Goal: Information Seeking & Learning: Learn about a topic

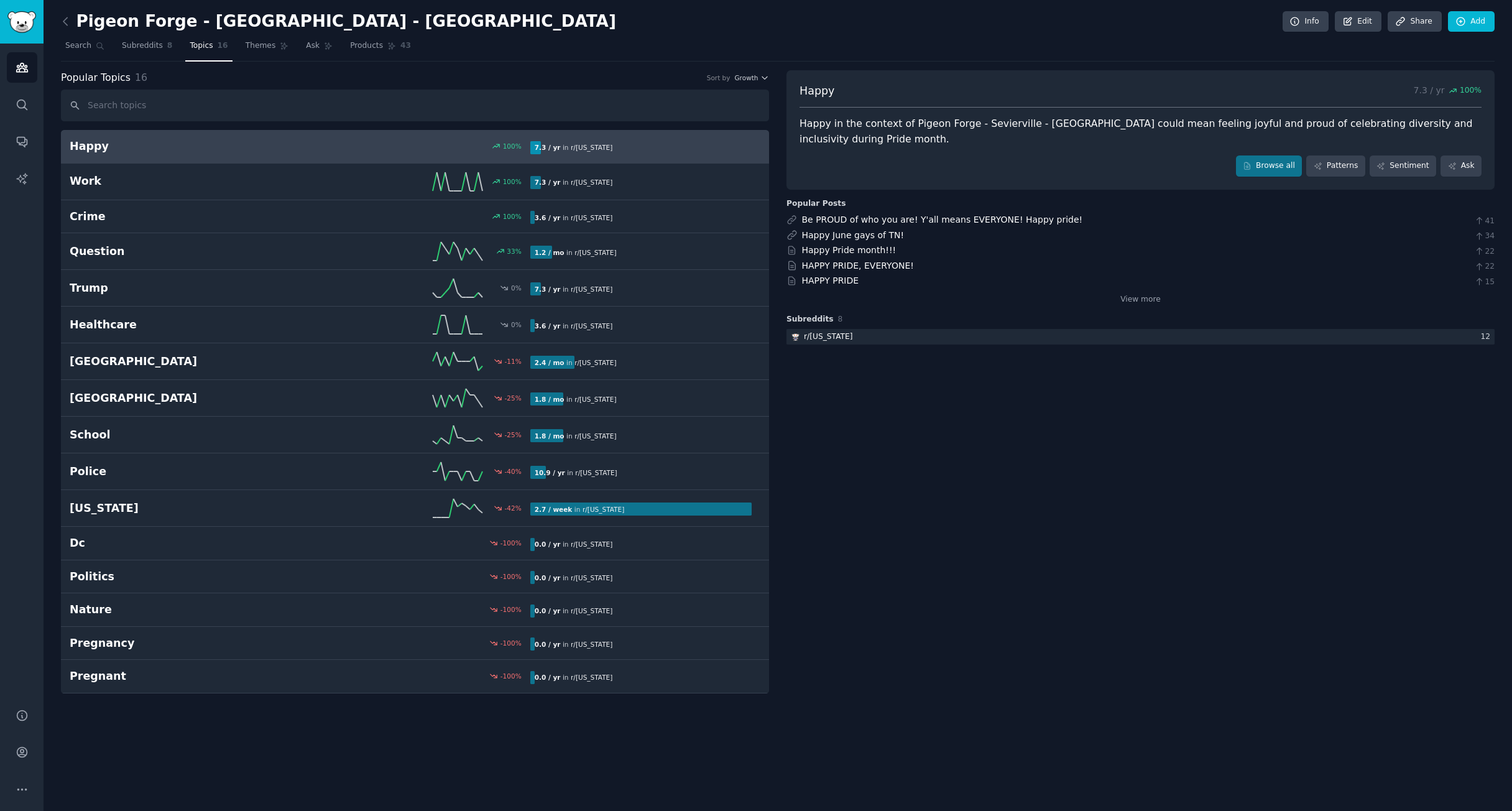
click at [238, 154] on link "Happy 100 % 7.3 / yr in r/ [US_STATE]" at bounding box center [414, 147] width 708 height 33
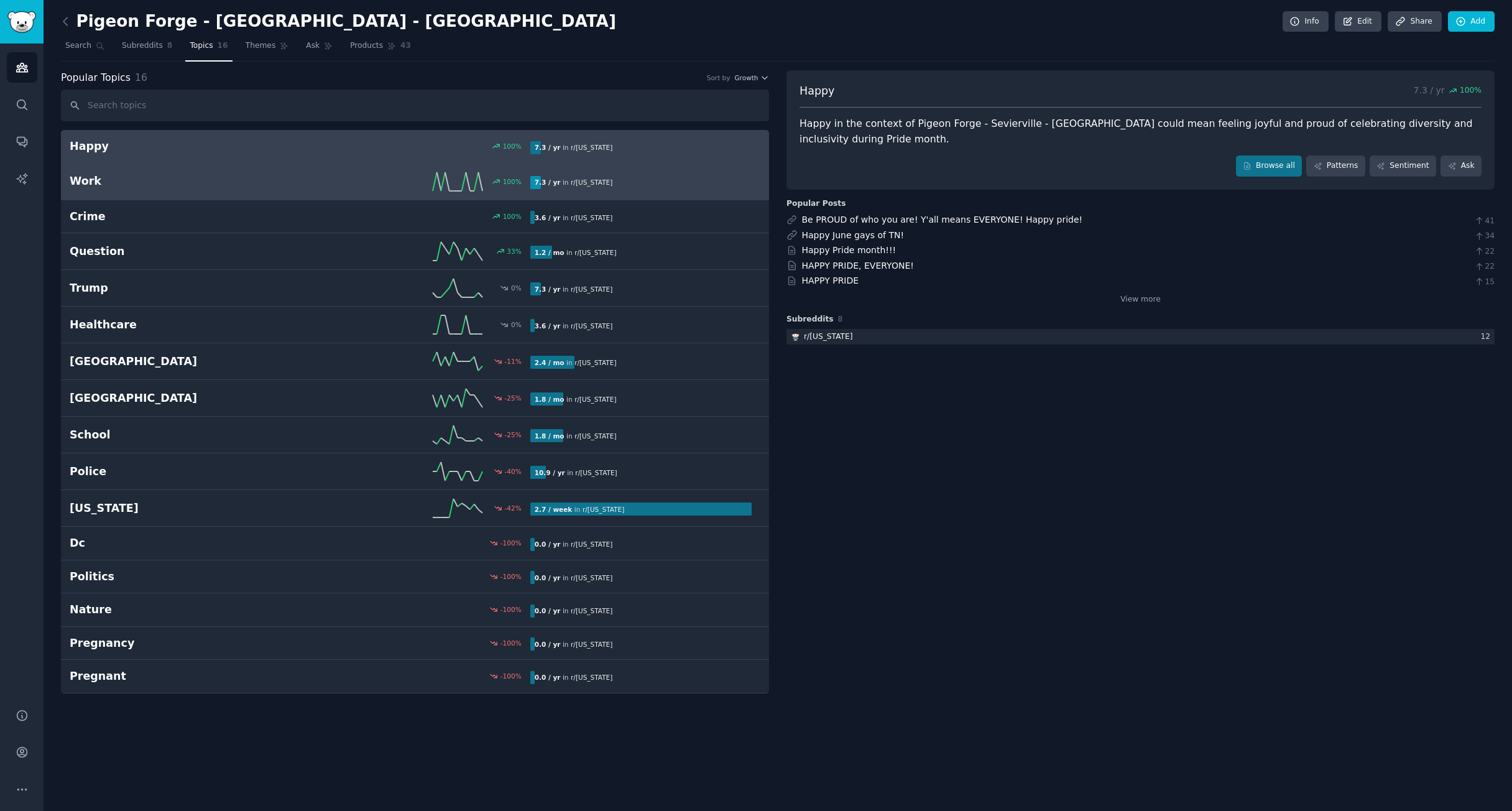
click at [231, 185] on h2 "Work" at bounding box center [184, 181] width 230 height 15
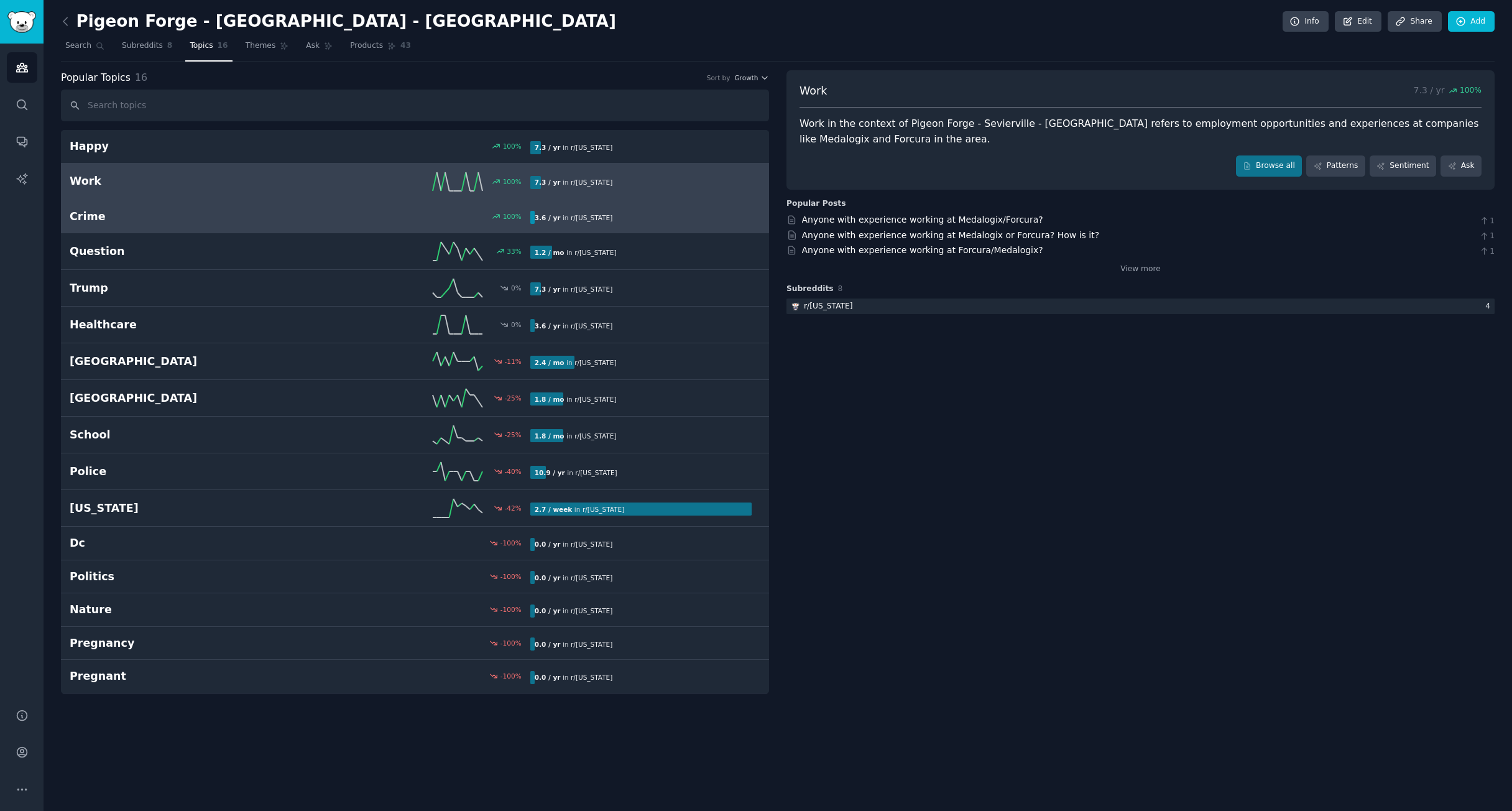
click at [231, 225] on link "Crime 100 % 3.6 / yr in r/ [US_STATE]" at bounding box center [414, 217] width 708 height 33
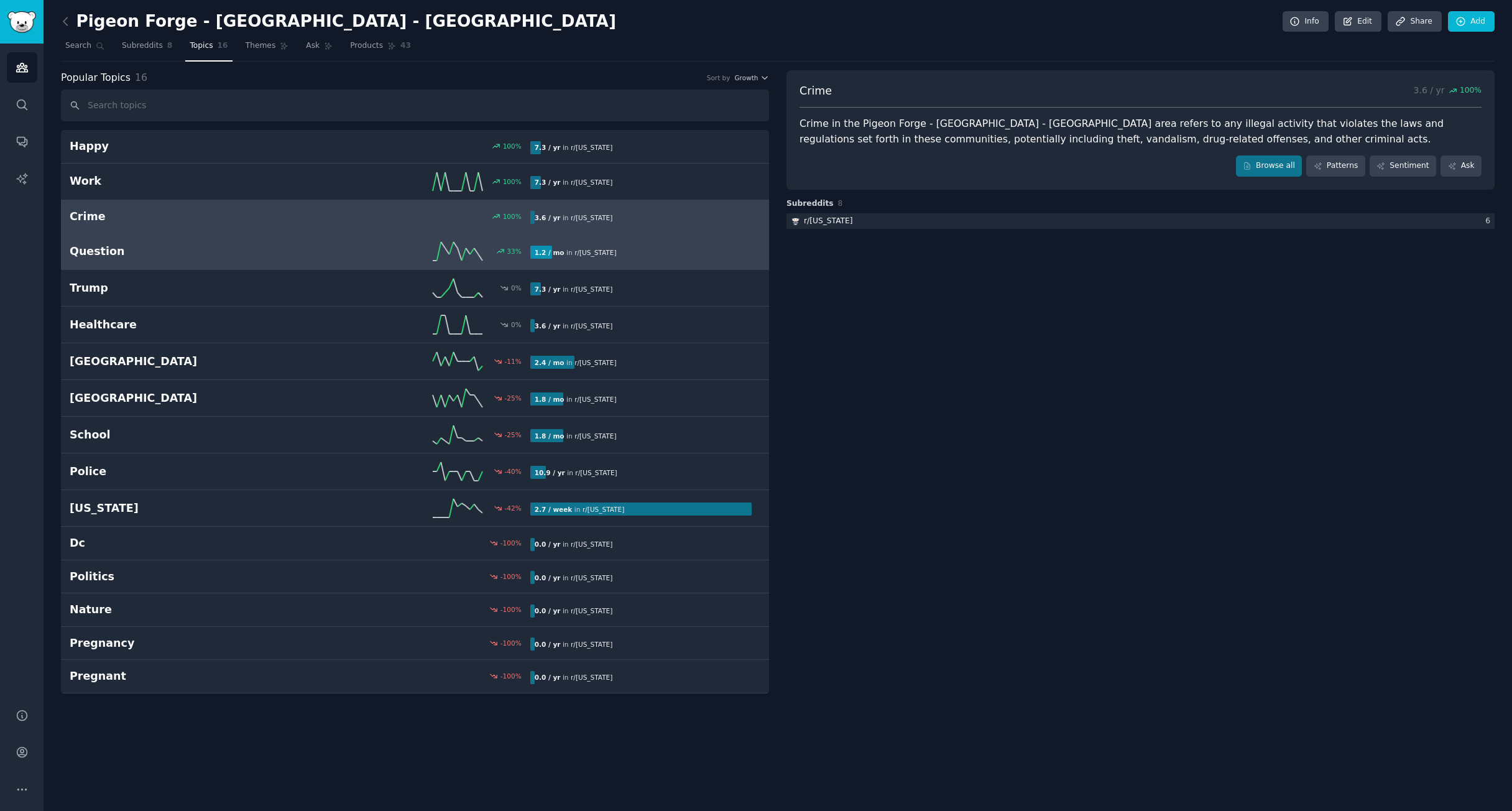
click at [226, 251] on h2 "Question" at bounding box center [184, 251] width 230 height 15
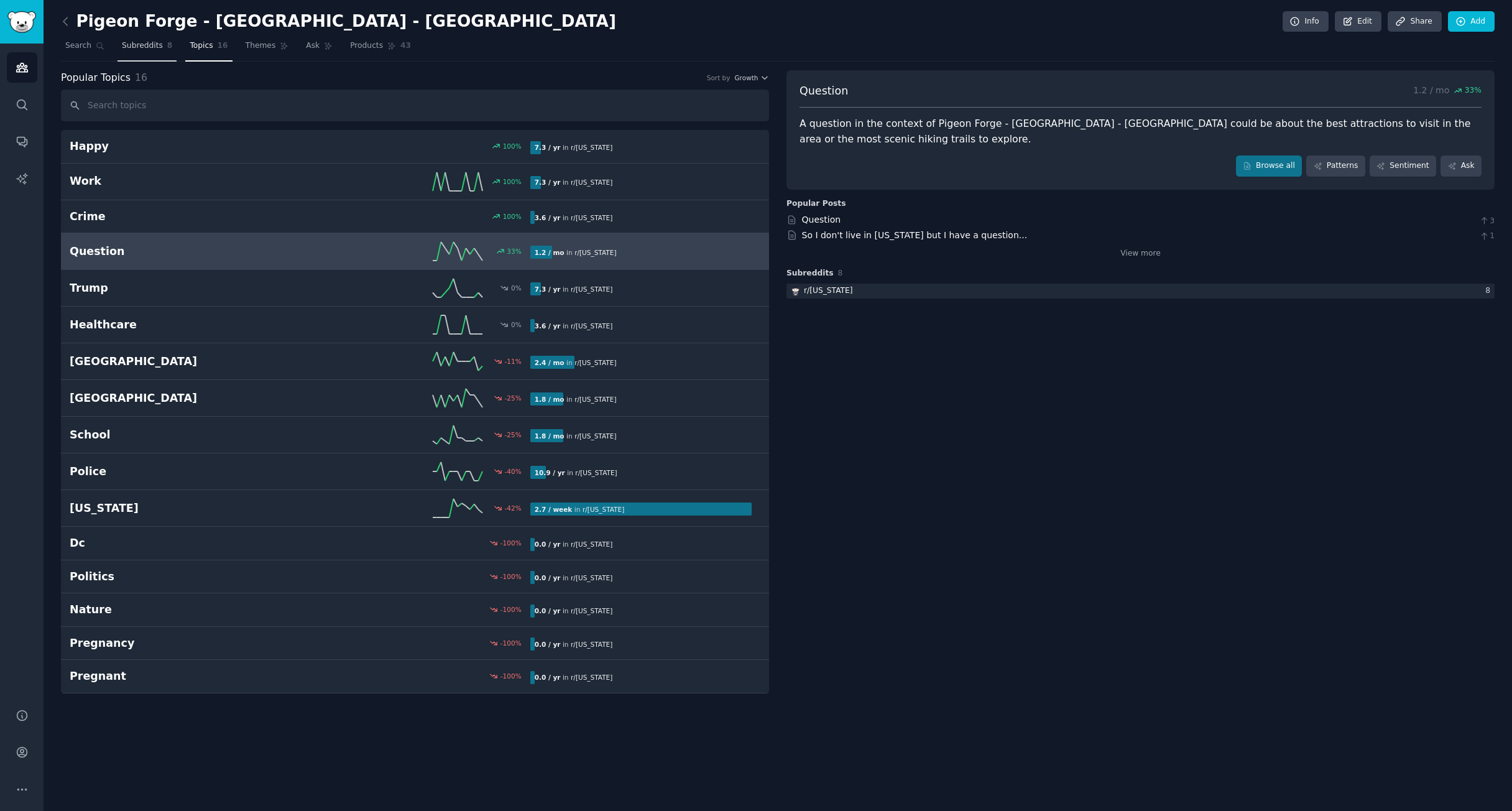
click at [158, 53] on link "Subreddits 8" at bounding box center [147, 49] width 59 height 26
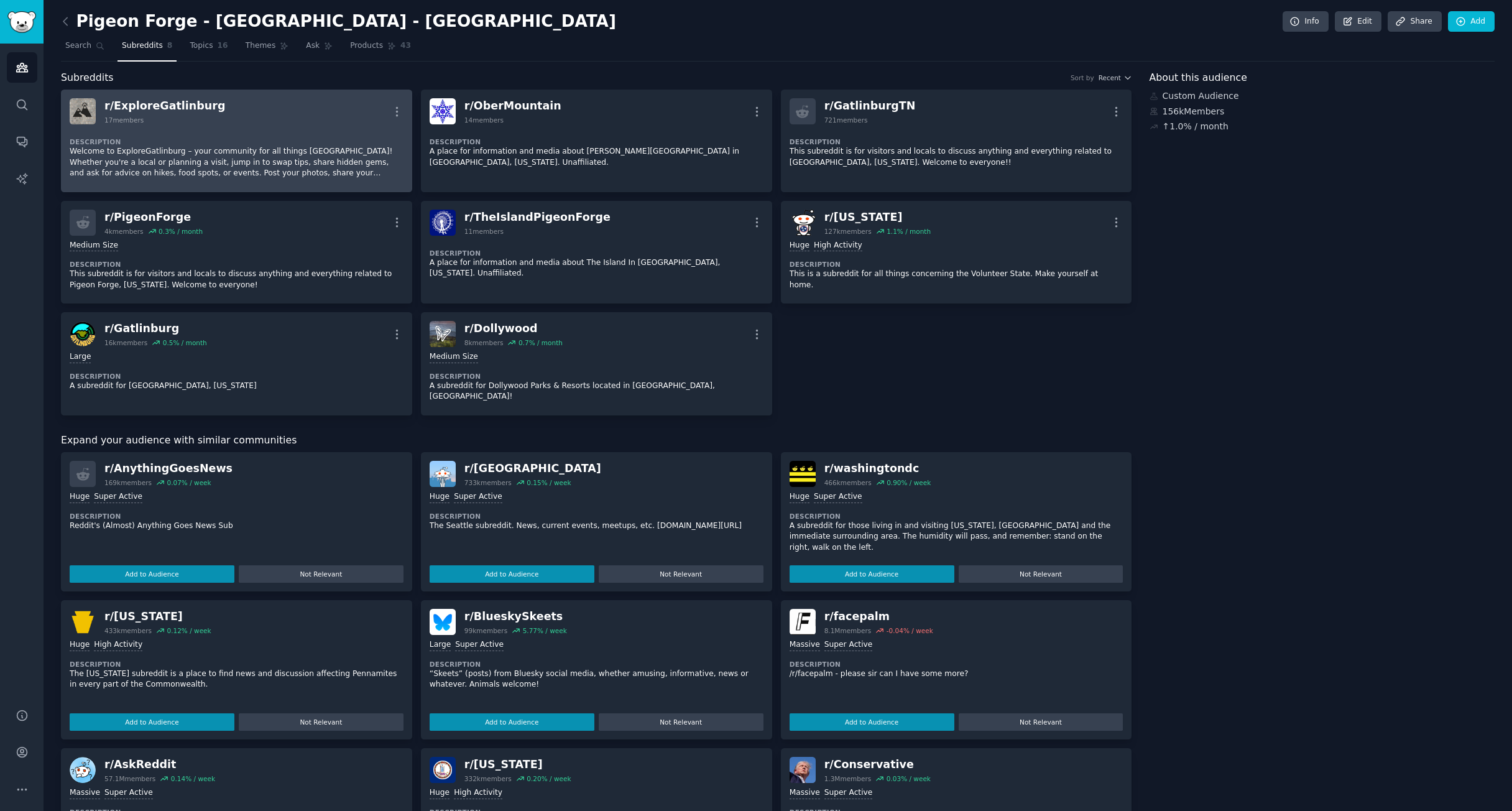
click at [254, 156] on p "Welcome to ExploreGatlinburg – your community for all things [GEOGRAPHIC_DATA]!…" at bounding box center [237, 162] width 334 height 33
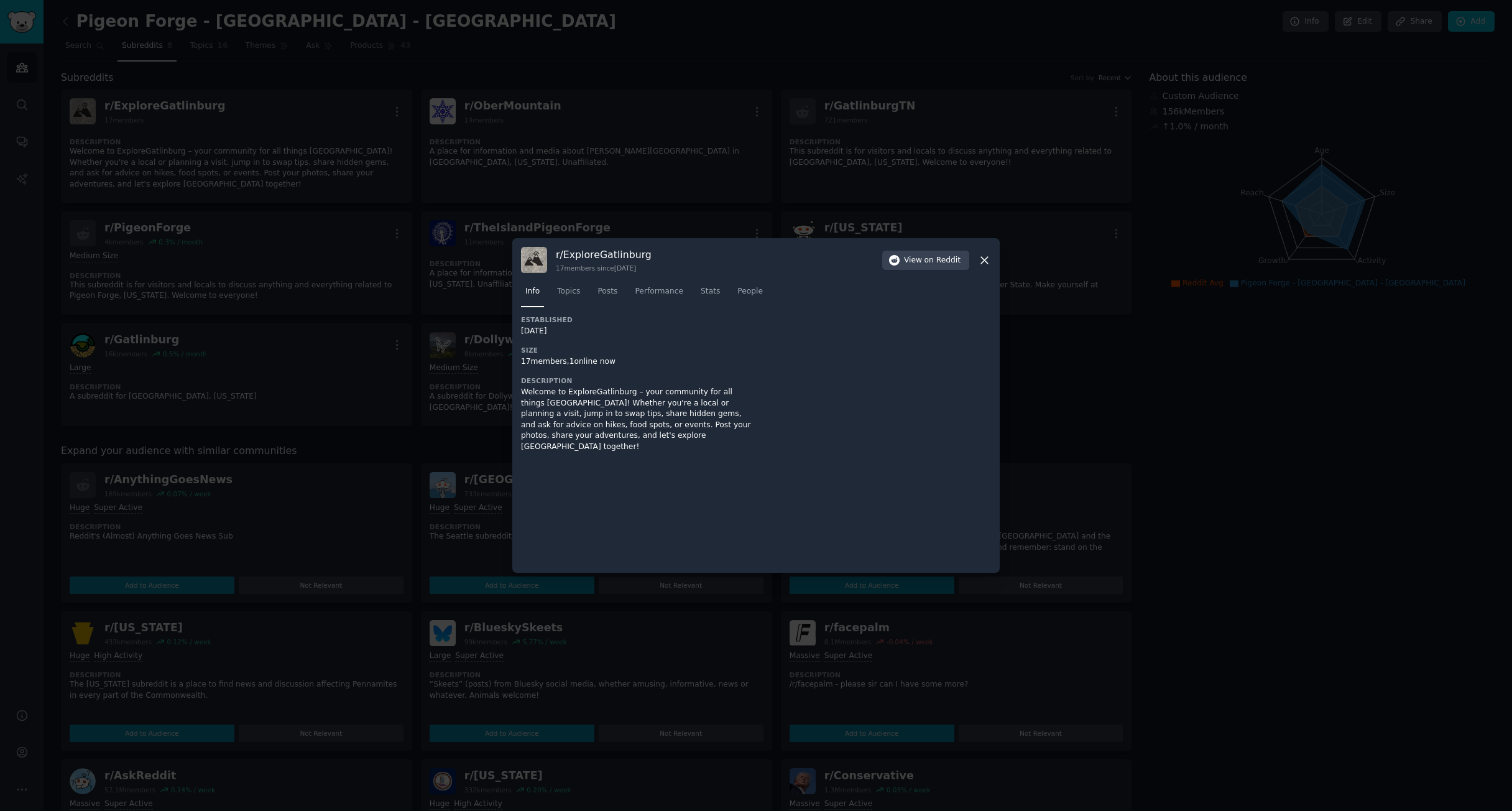
click at [717, 167] on div at bounding box center [756, 406] width 1512 height 811
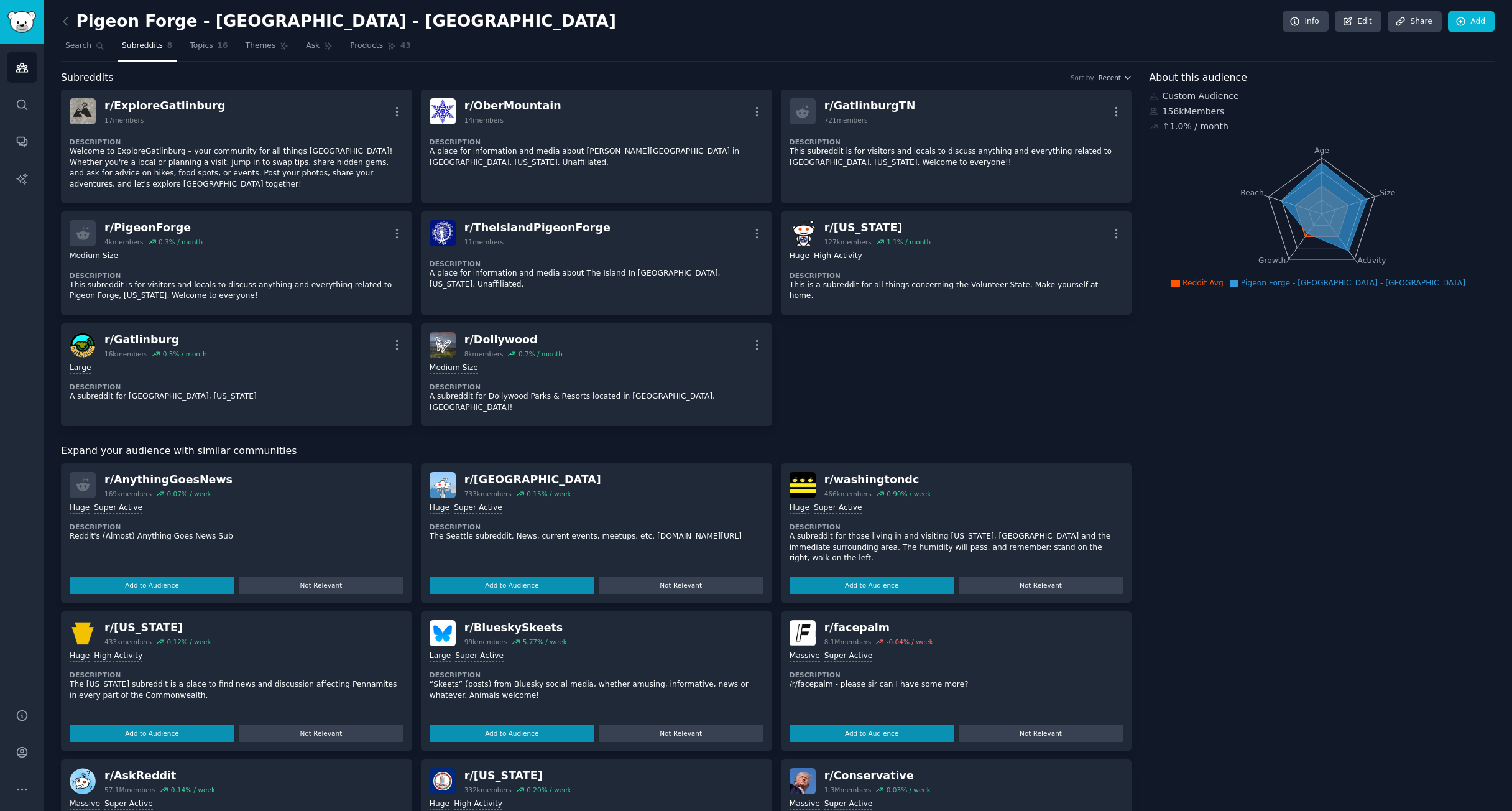
click at [136, 52] on link "Subreddits 8" at bounding box center [147, 49] width 59 height 26
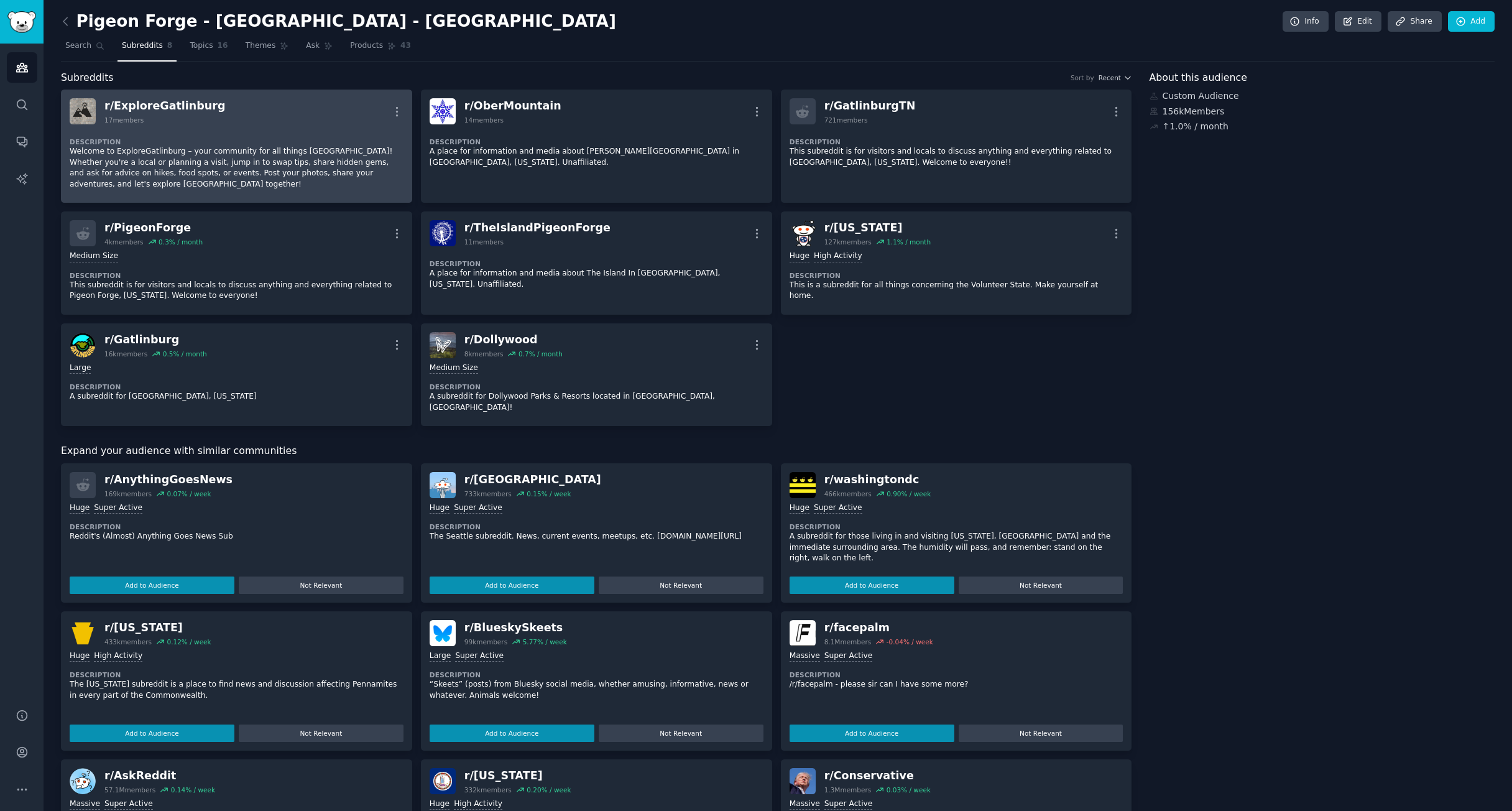
click at [200, 130] on div "Description Welcome to ExploreGatlinburg – your community for all things [GEOGR…" at bounding box center [237, 159] width 334 height 70
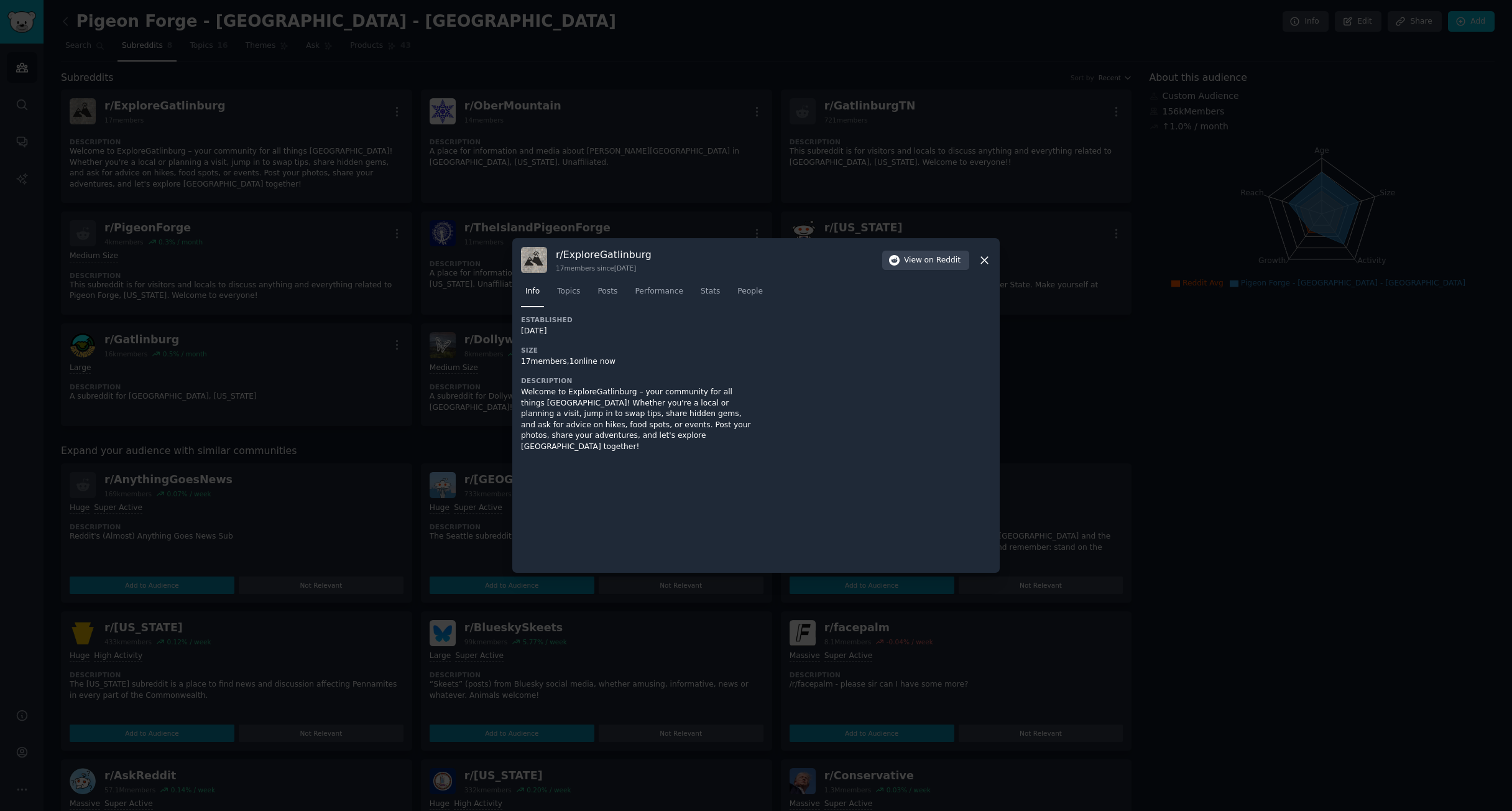
drag, startPoint x: 226, startPoint y: 131, endPoint x: 320, endPoint y: 86, distance: 104.2
click at [227, 131] on div at bounding box center [756, 406] width 1512 height 811
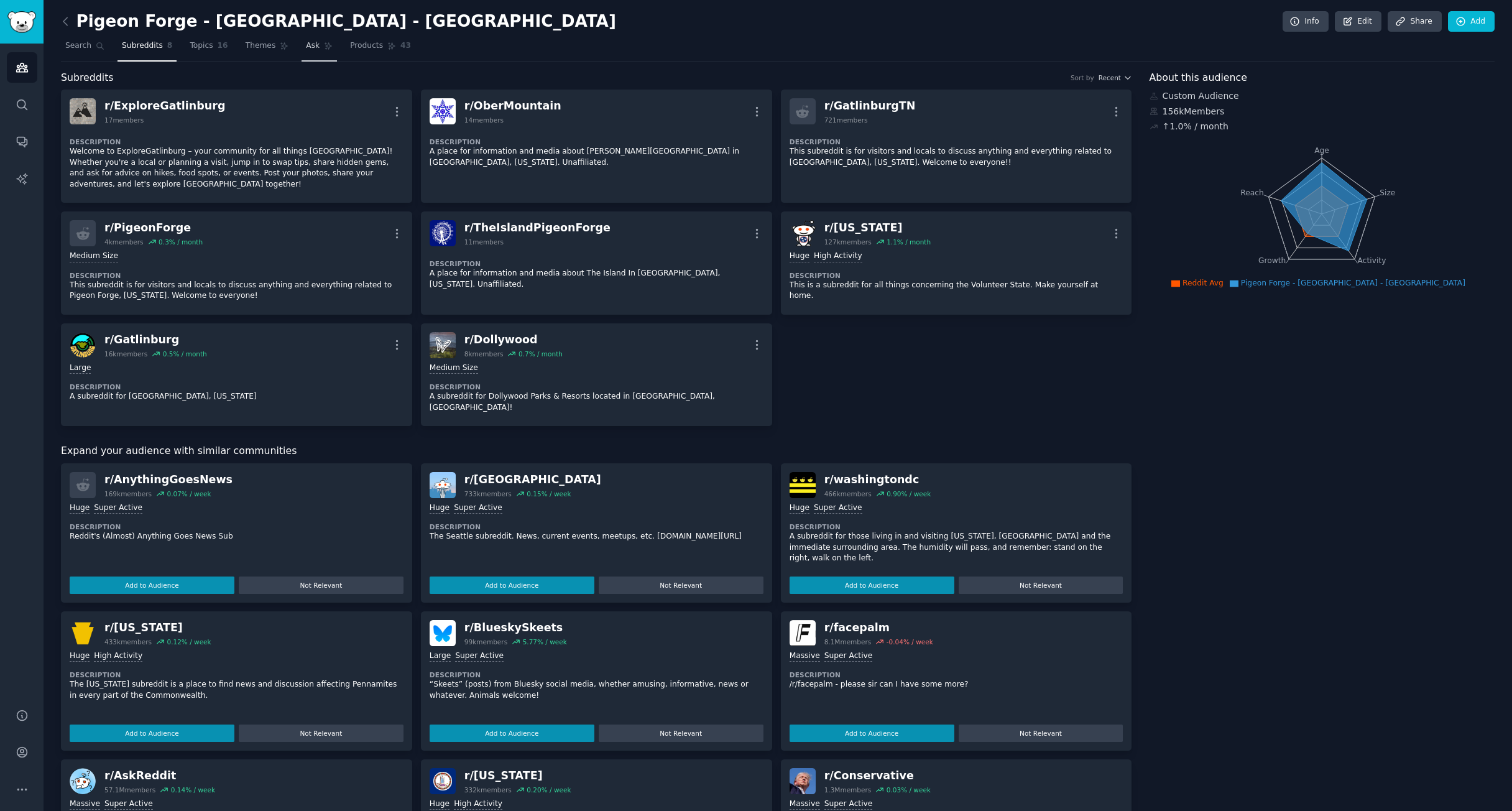
click at [323, 51] on link "Ask" at bounding box center [319, 49] width 36 height 26
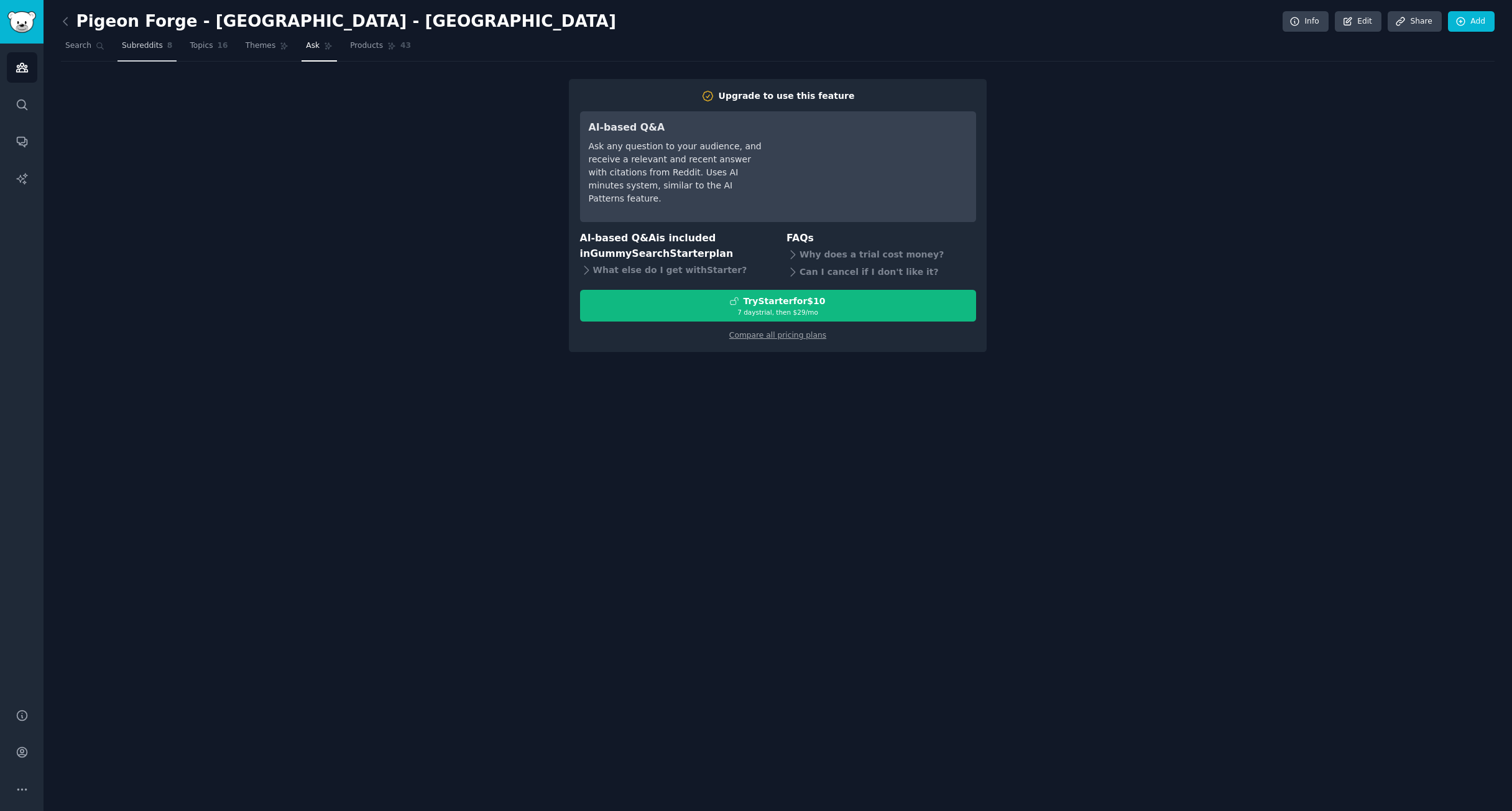
click at [160, 49] on span "Subreddits" at bounding box center [143, 46] width 41 height 11
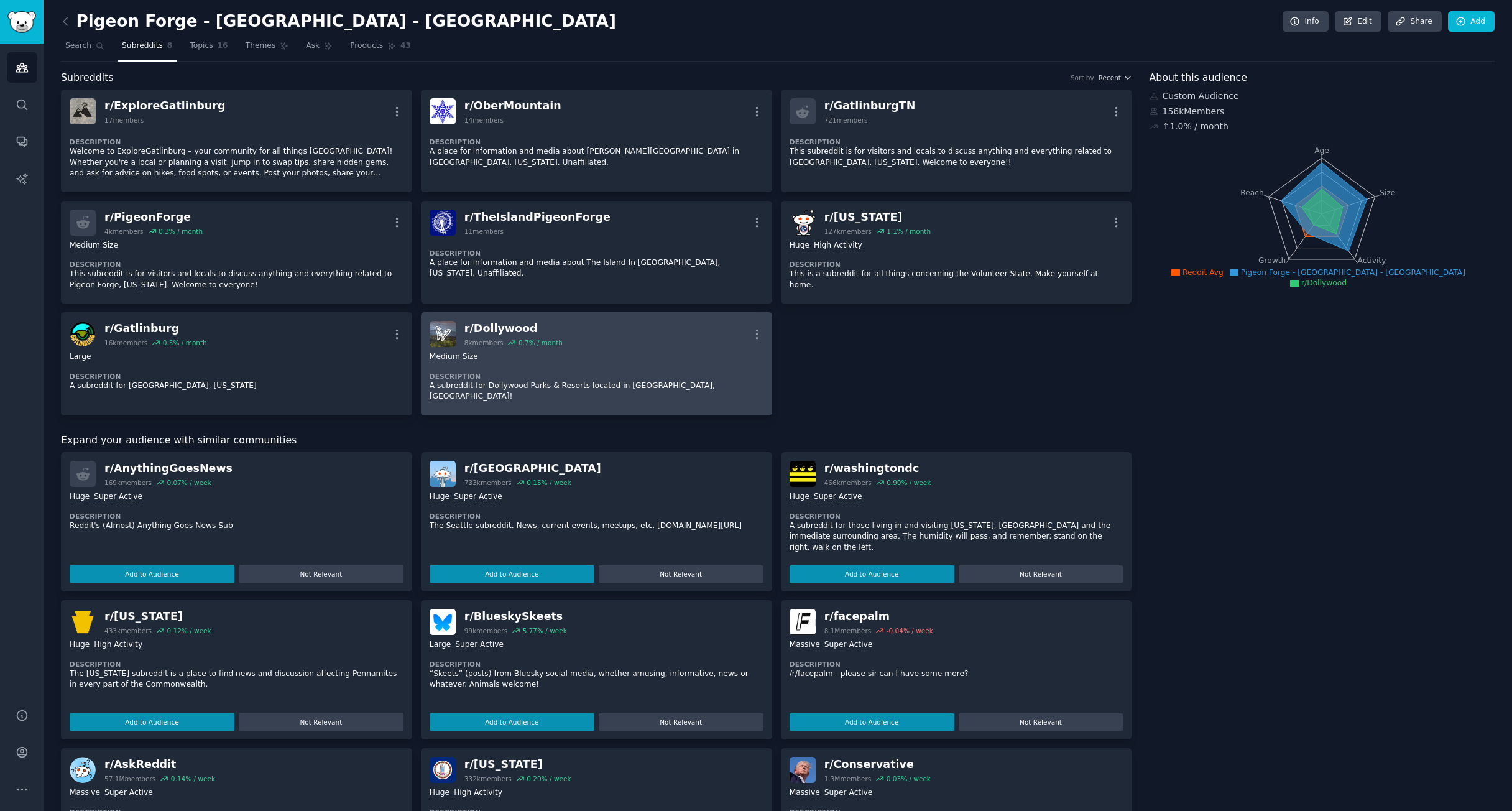
click at [602, 327] on div "r/ Dollywood 8k members 0.7 % / month More" at bounding box center [597, 334] width 334 height 26
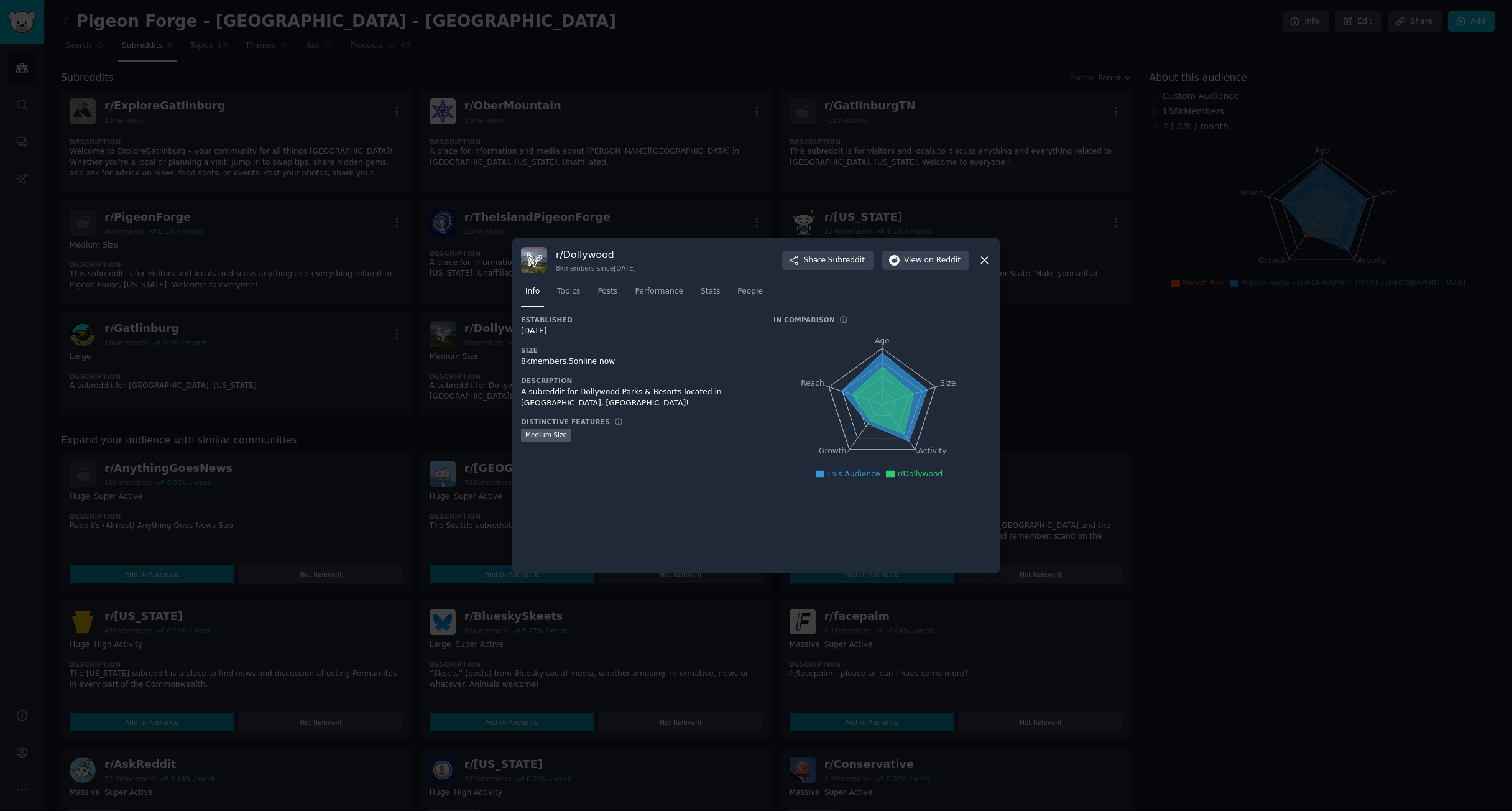
click at [695, 201] on div at bounding box center [756, 406] width 1512 height 811
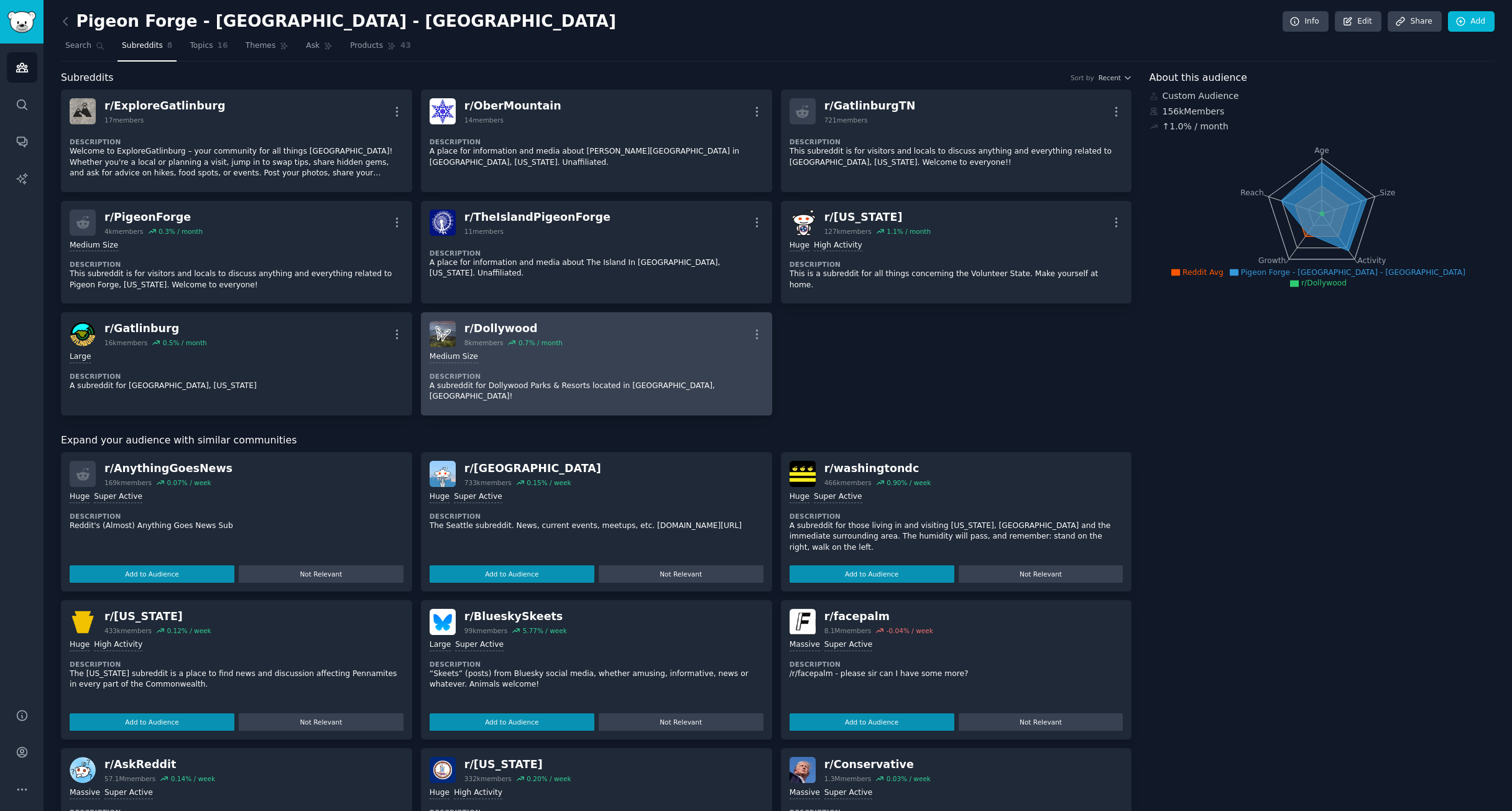
click at [581, 332] on div "r/ Dollywood 8k members 0.7 % / month More" at bounding box center [597, 334] width 334 height 26
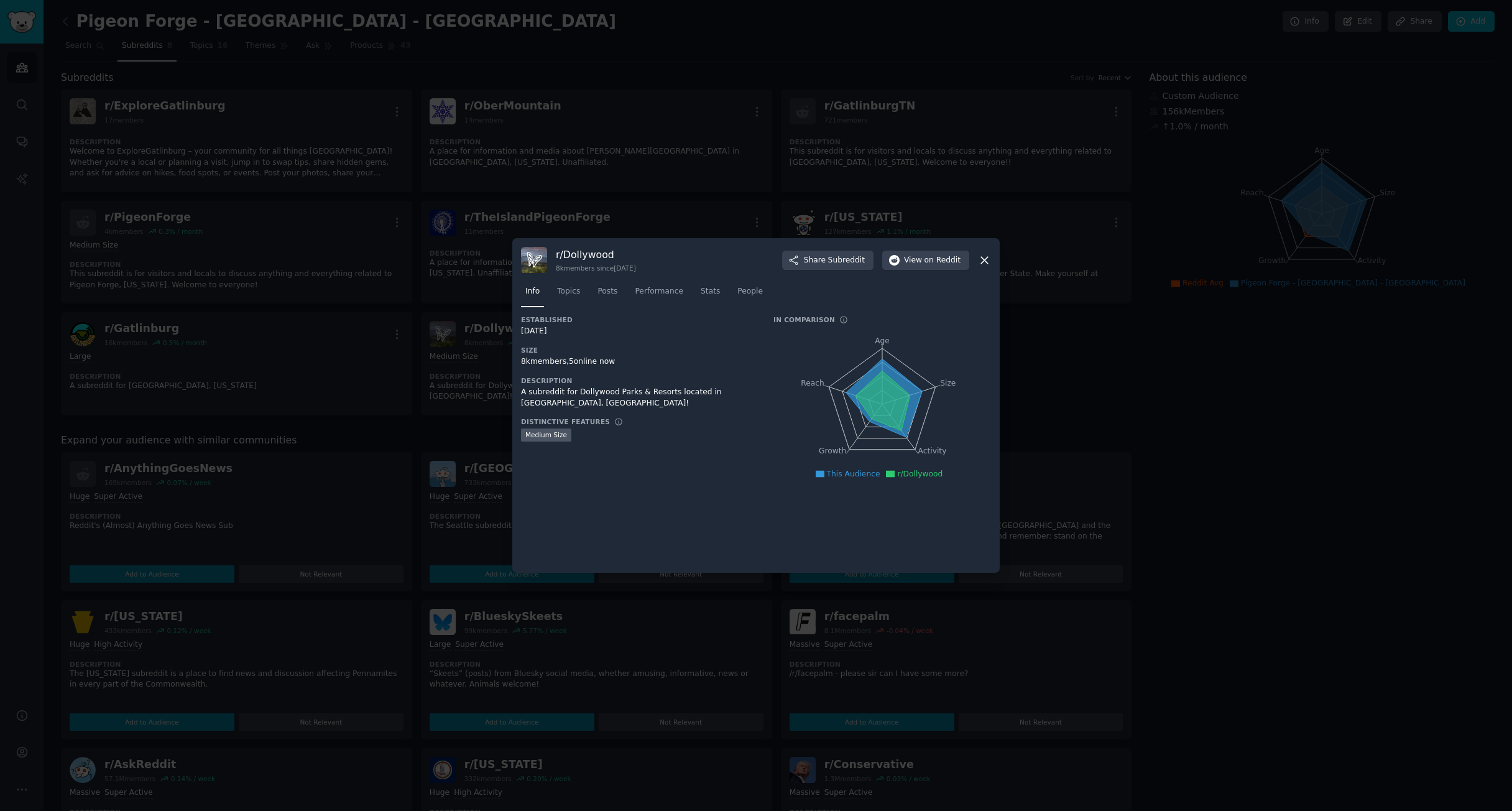
click at [849, 205] on div at bounding box center [756, 406] width 1512 height 811
